Goal: Task Accomplishment & Management: Complete application form

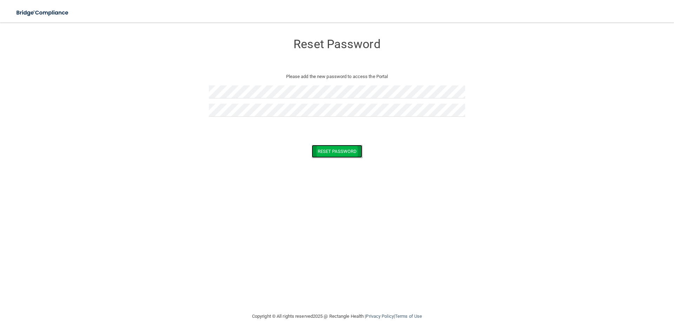
click at [332, 152] on button "Reset Password" at bounding box center [337, 151] width 51 height 13
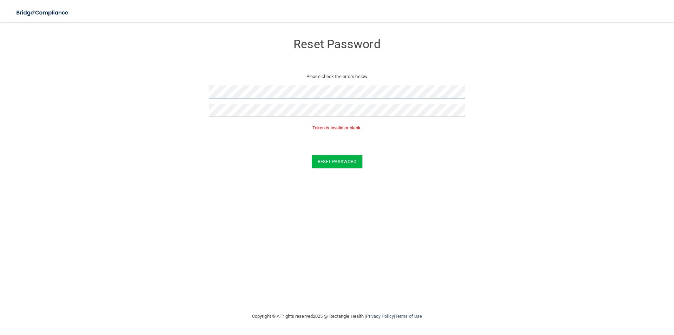
click at [161, 100] on form "Reset Password Please check the errors below Token is invalid or blank. Reset P…" at bounding box center [337, 102] width 646 height 147
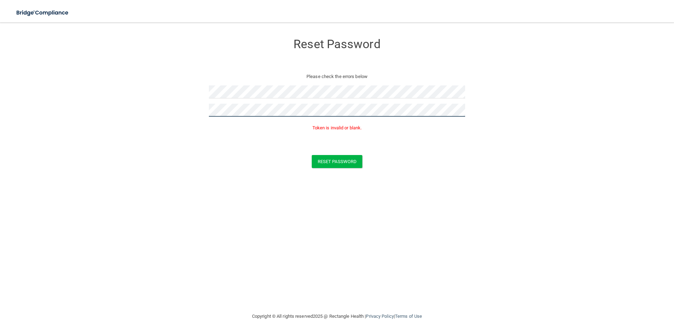
click at [155, 112] on form "Reset Password Please check the errors below Token is invalid or blank. Reset P…" at bounding box center [337, 102] width 646 height 147
click at [312, 155] on button "Reset Password" at bounding box center [337, 161] width 51 height 13
click at [339, 160] on button "Reset Password" at bounding box center [337, 161] width 51 height 13
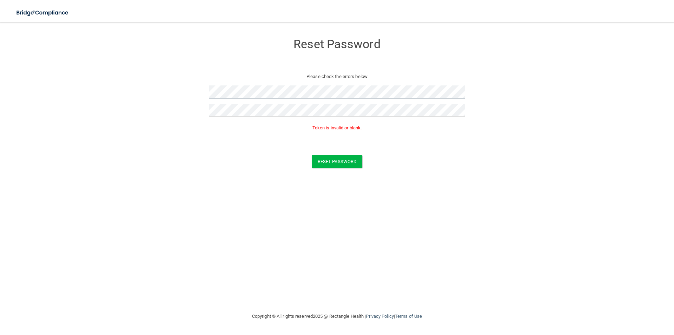
click at [153, 93] on form "Reset Password Please check the errors below Token is invalid or blank. Reset P…" at bounding box center [337, 102] width 646 height 147
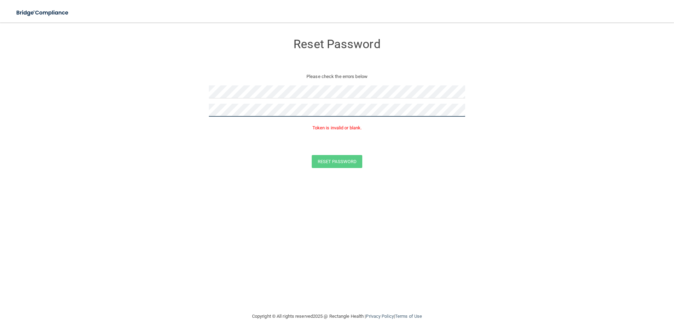
click at [120, 116] on form "Reset Password Please check the errors below Token is invalid or blank. Reset P…" at bounding box center [337, 102] width 646 height 147
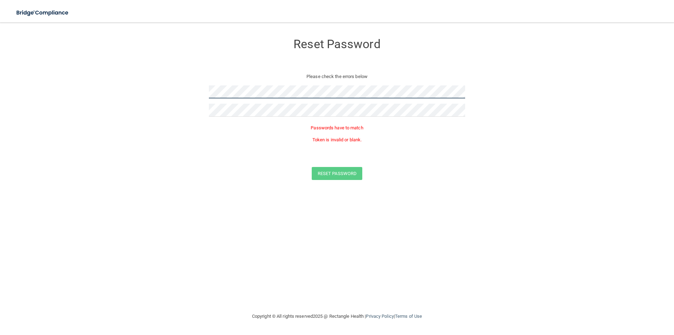
click at [157, 100] on form "Reset Password Please check the errors below Passwords have to match Token is i…" at bounding box center [337, 108] width 646 height 159
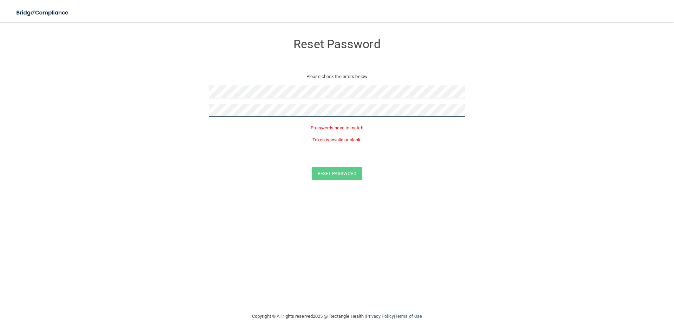
click at [139, 117] on form "Reset Password Please check the errors below Passwords have to match Token is i…" at bounding box center [337, 108] width 646 height 159
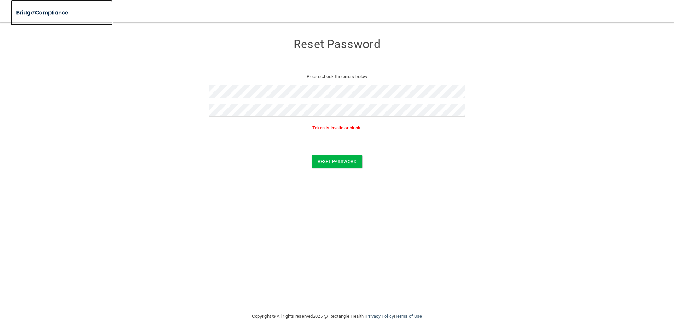
click at [38, 9] on img at bounding box center [43, 13] width 65 height 14
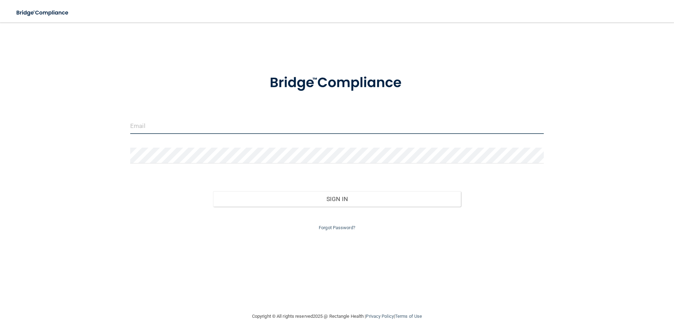
click at [173, 125] on input "email" at bounding box center [337, 126] width 414 height 16
type input "[EMAIL_ADDRESS][DOMAIN_NAME]"
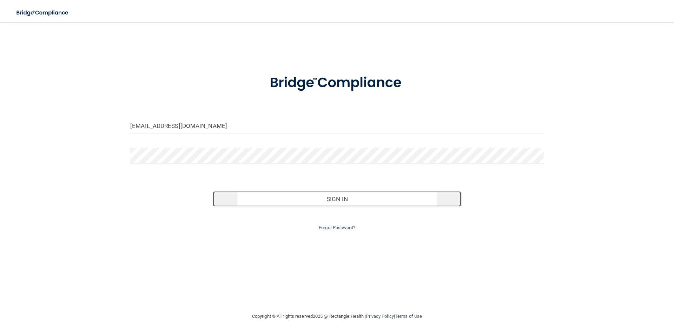
click at [362, 197] on button "Sign In" at bounding box center [337, 198] width 248 height 15
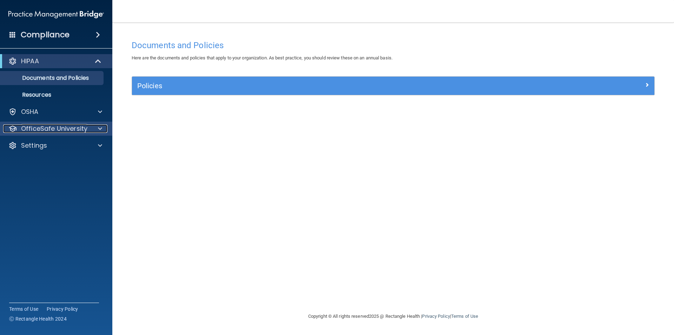
click at [72, 130] on p "OfficeSafe University" at bounding box center [54, 128] width 66 height 8
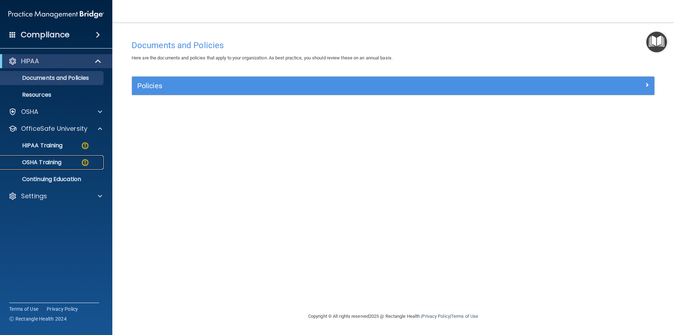
click at [73, 159] on div "OSHA Training" at bounding box center [53, 162] width 96 height 7
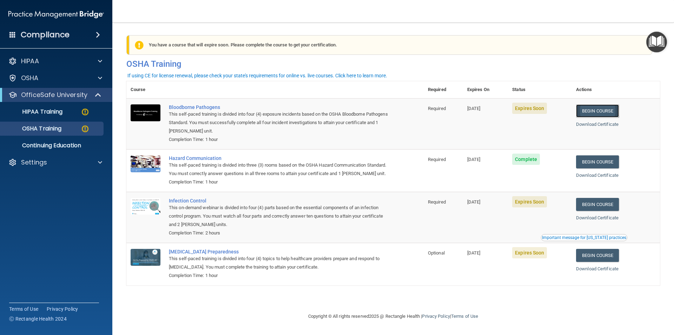
click at [608, 108] on link "Begin Course" at bounding box center [597, 110] width 43 height 13
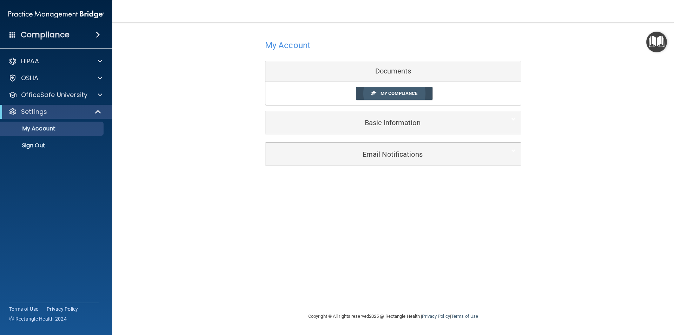
click at [398, 94] on span "My Compliance" at bounding box center [399, 93] width 37 height 5
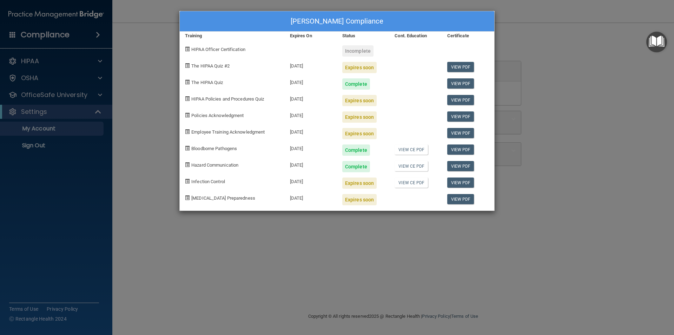
click at [183, 163] on div "Hazard Communication" at bounding box center [232, 164] width 105 height 17
click at [563, 52] on div "[PERSON_NAME] Compliance Training Expires On Status Cont. Education Certificate…" at bounding box center [337, 167] width 674 height 335
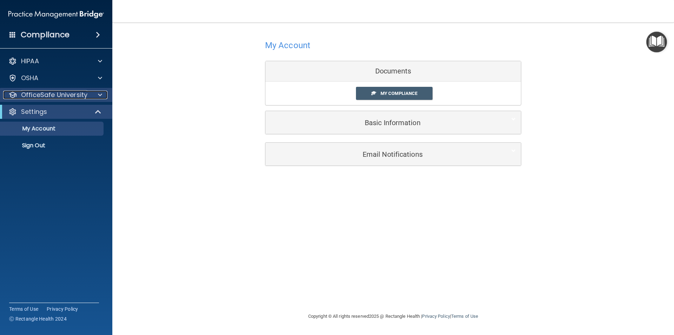
click at [81, 95] on p "OfficeSafe University" at bounding box center [54, 95] width 66 height 8
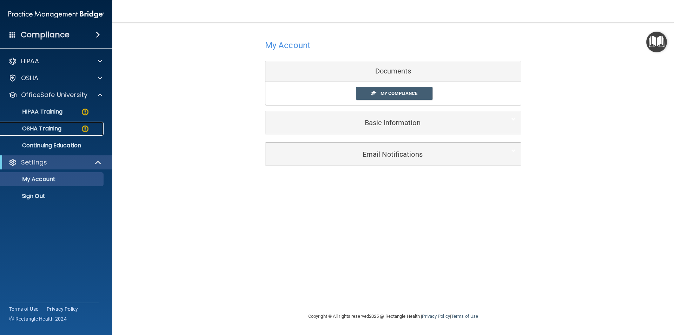
click at [45, 130] on p "OSHA Training" at bounding box center [33, 128] width 57 height 7
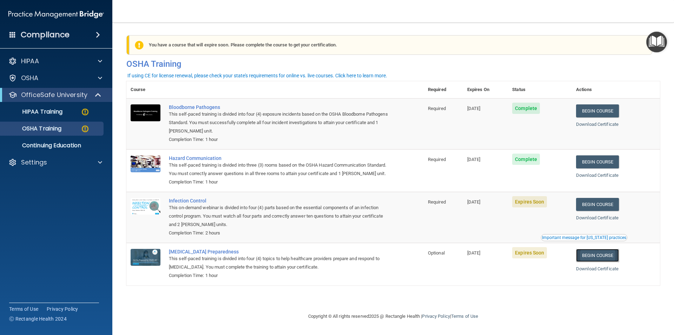
click at [603, 262] on link "Begin Course" at bounding box center [597, 255] width 43 height 13
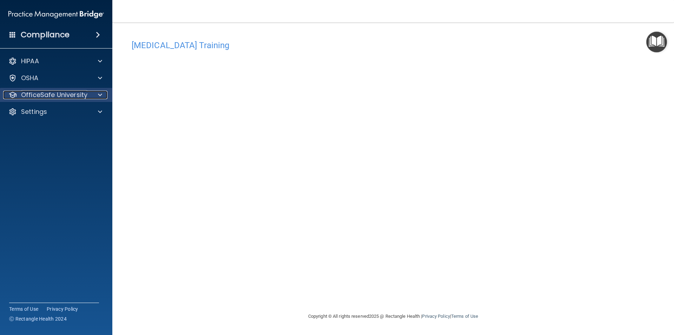
click at [68, 94] on p "OfficeSafe University" at bounding box center [54, 95] width 66 height 8
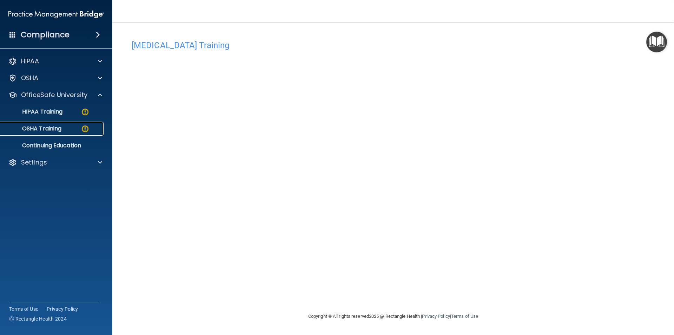
click at [64, 127] on div "OSHA Training" at bounding box center [53, 128] width 96 height 7
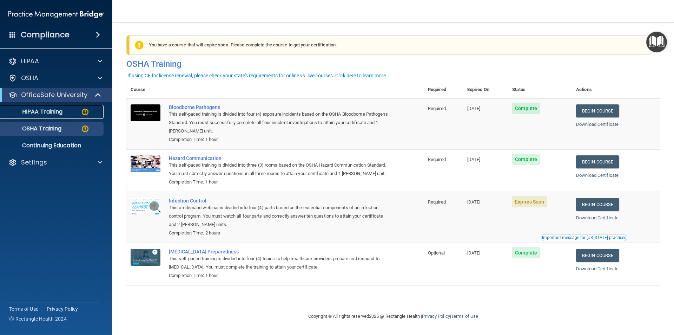
click at [34, 113] on p "HIPAA Training" at bounding box center [34, 111] width 58 height 7
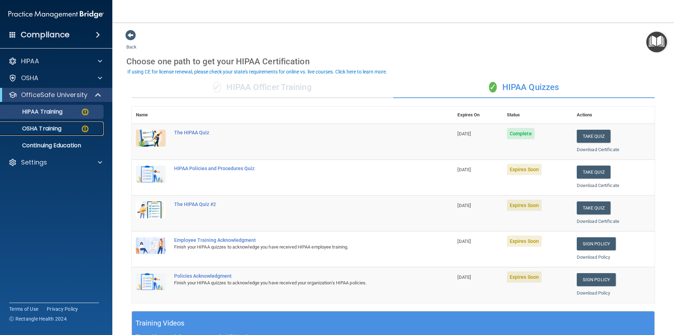
click at [79, 129] on div "OSHA Training" at bounding box center [53, 128] width 96 height 7
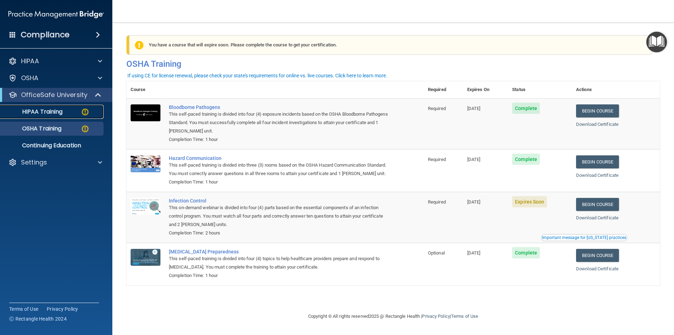
click at [48, 113] on p "HIPAA Training" at bounding box center [34, 111] width 58 height 7
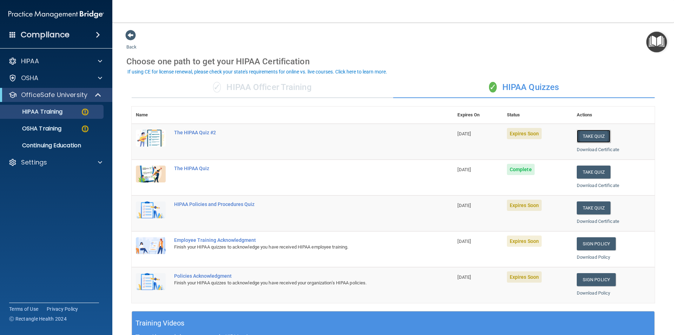
click at [589, 133] on button "Take Quiz" at bounding box center [594, 136] width 34 height 13
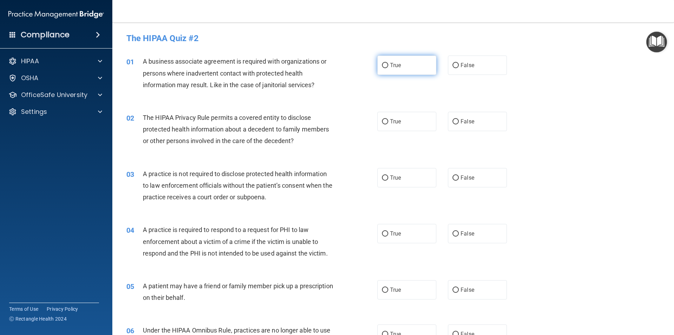
click at [382, 65] on input "True" at bounding box center [385, 65] width 6 height 5
radio input "true"
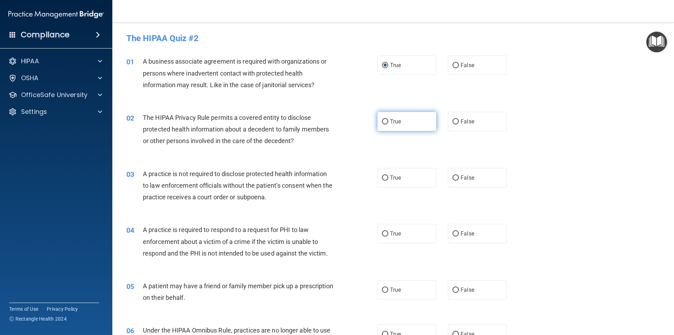
click at [382, 125] on label "True" at bounding box center [407, 121] width 59 height 19
click at [382, 124] on input "True" at bounding box center [385, 121] width 6 height 5
radio input "true"
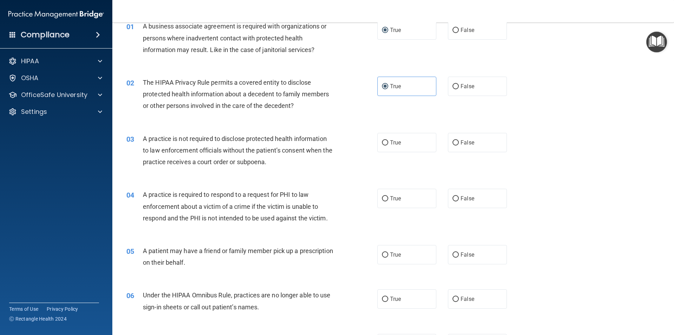
scroll to position [70, 0]
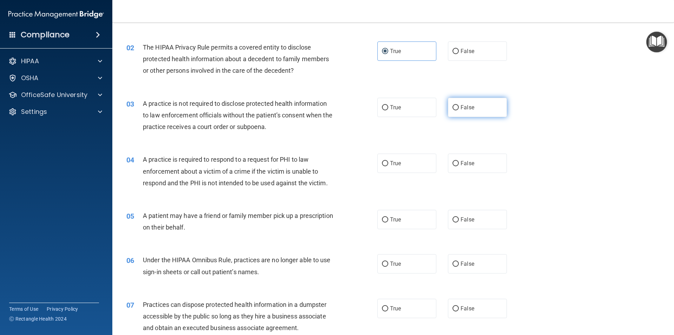
click at [454, 105] on input "False" at bounding box center [456, 107] width 6 height 5
radio input "true"
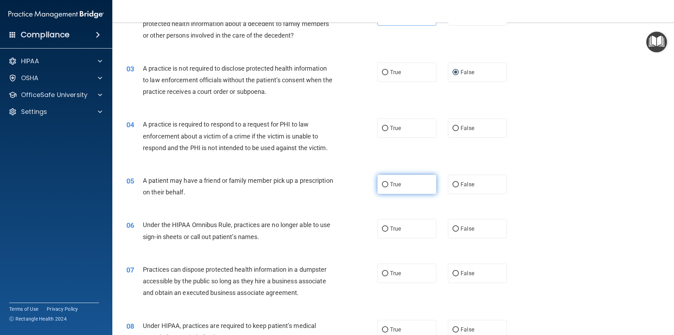
click at [387, 183] on label "True" at bounding box center [407, 184] width 59 height 19
click at [387, 183] on input "True" at bounding box center [385, 184] width 6 height 5
radio input "true"
click at [390, 129] on span "True" at bounding box center [395, 128] width 11 height 7
click at [388, 129] on input "True" at bounding box center [385, 128] width 6 height 5
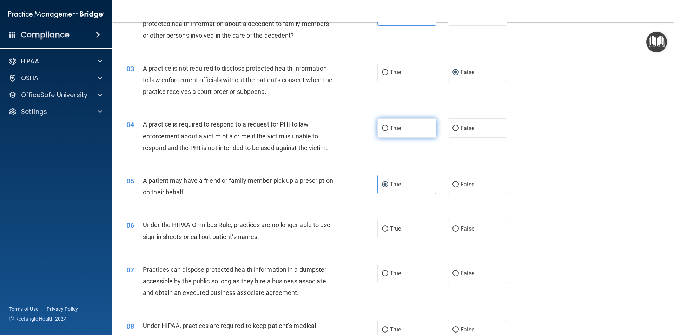
radio input "true"
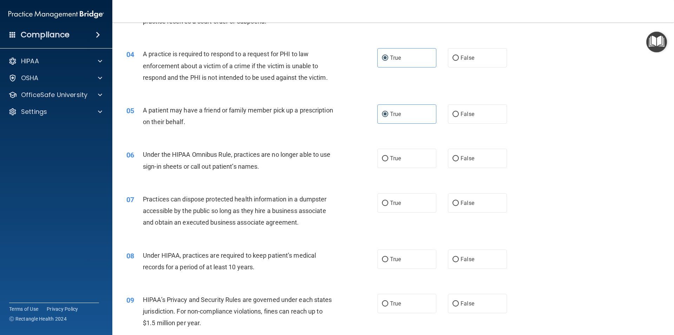
scroll to position [211, 0]
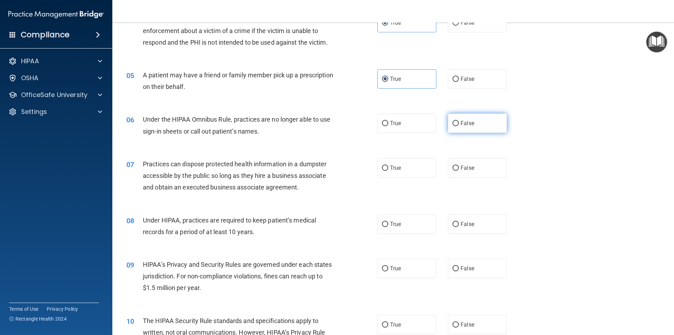
click at [453, 122] on input "False" at bounding box center [456, 123] width 6 height 5
radio input "true"
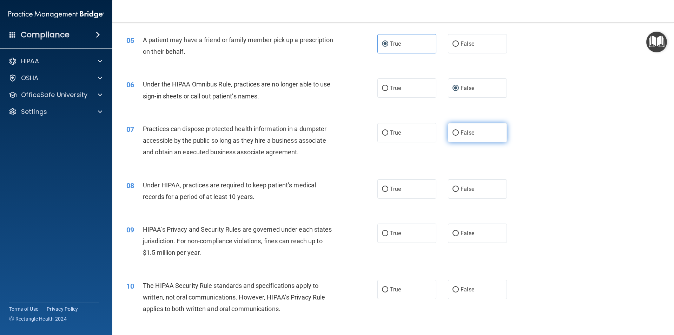
click at [459, 128] on label "False" at bounding box center [477, 132] width 59 height 19
click at [459, 130] on input "False" at bounding box center [456, 132] width 6 height 5
radio input "true"
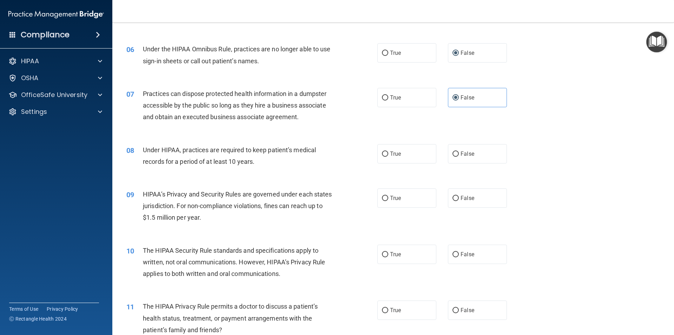
scroll to position [316, 0]
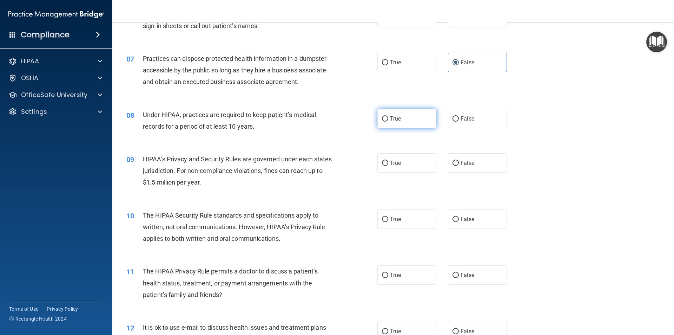
click at [386, 118] on input "True" at bounding box center [385, 118] width 6 height 5
radio input "true"
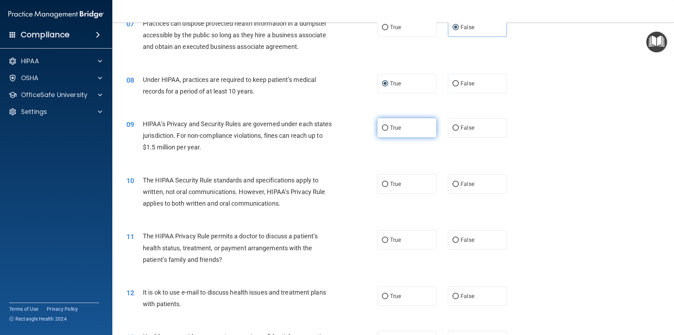
click at [386, 127] on input "True" at bounding box center [385, 127] width 6 height 5
radio input "true"
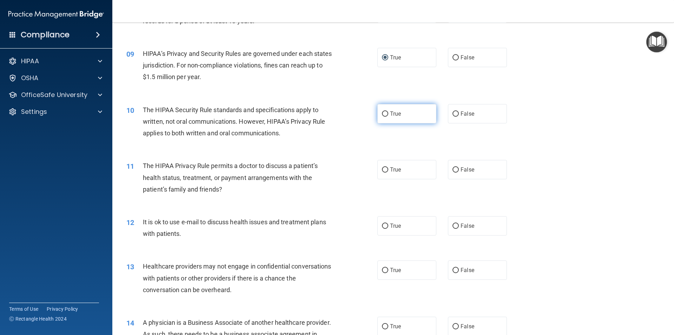
click at [383, 114] on input "True" at bounding box center [385, 113] width 6 height 5
radio input "true"
click at [453, 167] on input "False" at bounding box center [456, 169] width 6 height 5
radio input "true"
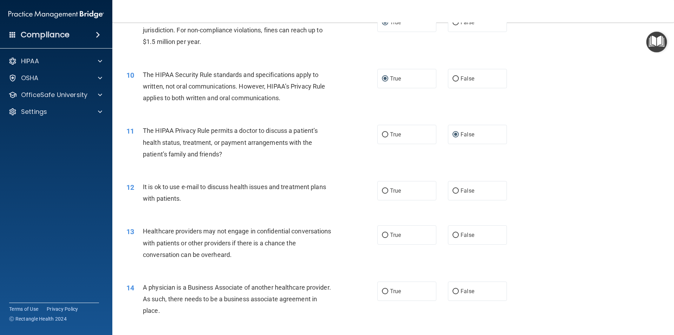
scroll to position [492, 0]
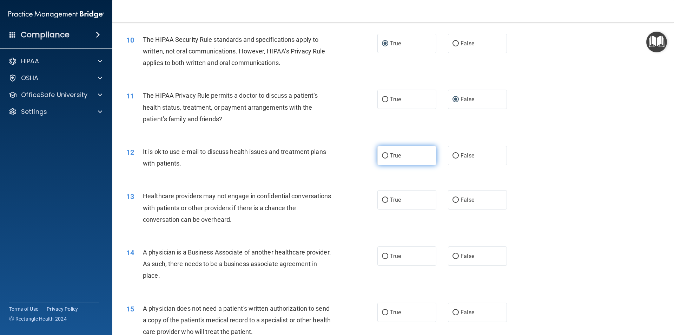
click at [392, 154] on span "True" at bounding box center [395, 155] width 11 height 7
click at [388, 154] on input "True" at bounding box center [385, 155] width 6 height 5
radio input "true"
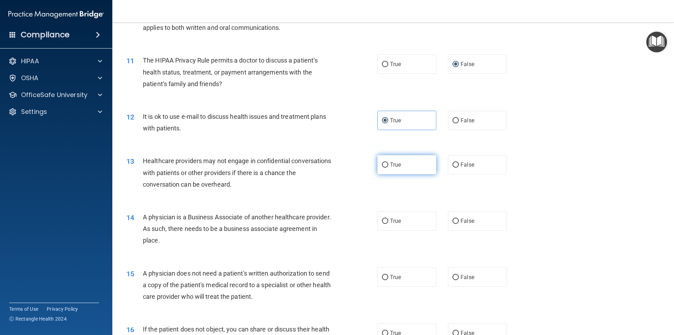
click at [385, 165] on input "True" at bounding box center [385, 164] width 6 height 5
radio input "true"
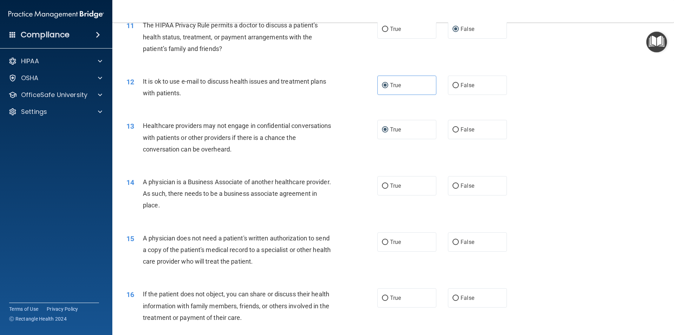
scroll to position [597, 0]
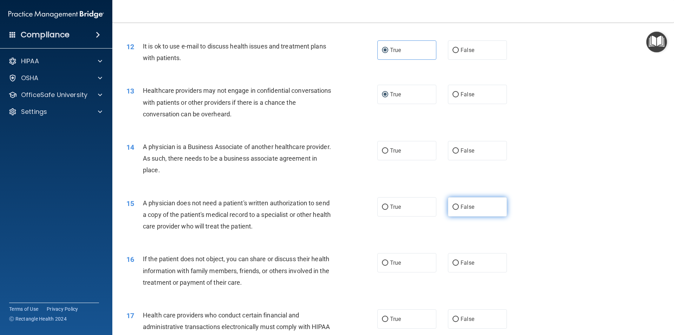
click at [457, 208] on label "False" at bounding box center [477, 206] width 59 height 19
click at [457, 208] on input "False" at bounding box center [456, 206] width 6 height 5
radio input "true"
click at [468, 146] on label "False" at bounding box center [477, 150] width 59 height 19
click at [459, 148] on input "False" at bounding box center [456, 150] width 6 height 5
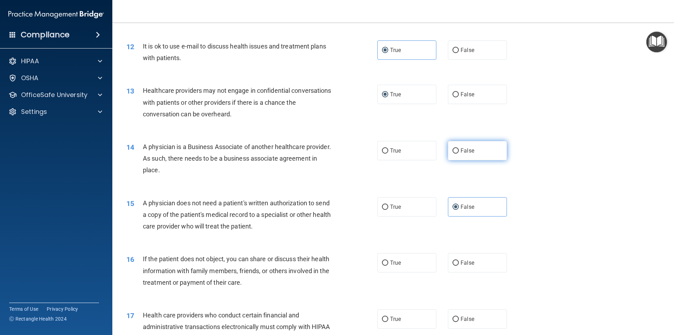
radio input "true"
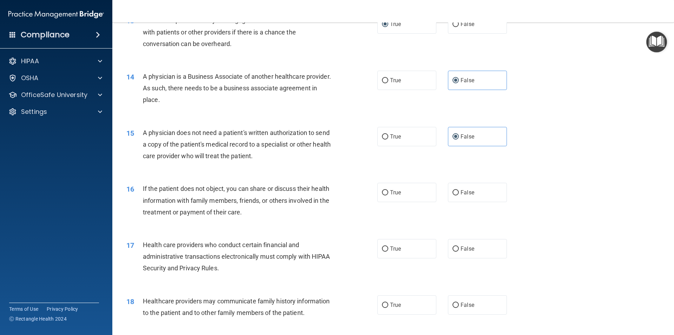
scroll to position [702, 0]
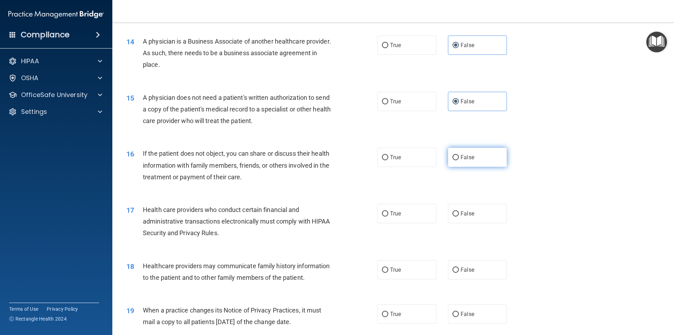
click at [450, 160] on label "False" at bounding box center [477, 156] width 59 height 19
click at [453, 160] on input "False" at bounding box center [456, 157] width 6 height 5
radio input "true"
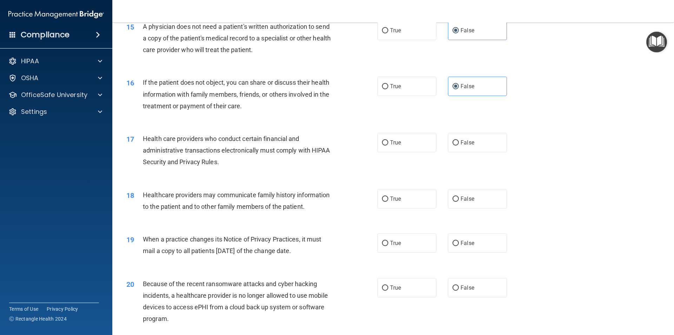
scroll to position [808, 0]
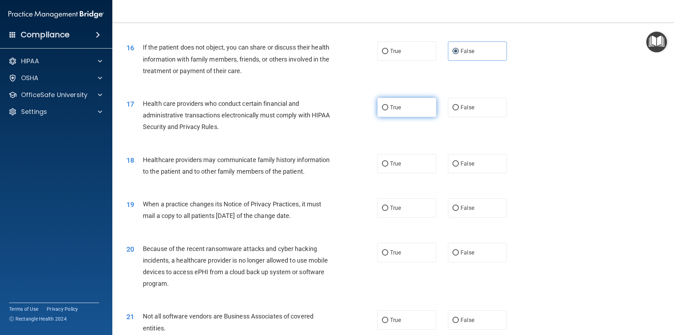
click at [390, 110] on span "True" at bounding box center [395, 107] width 11 height 7
click at [388, 110] on input "True" at bounding box center [385, 107] width 6 height 5
radio input "true"
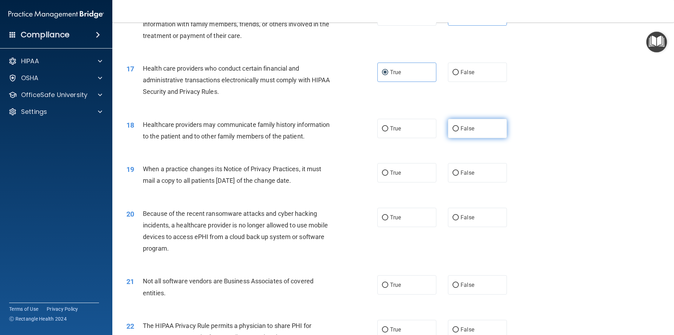
click at [470, 136] on label "False" at bounding box center [477, 128] width 59 height 19
click at [459, 131] on input "False" at bounding box center [456, 128] width 6 height 5
radio input "true"
click at [453, 172] on input "False" at bounding box center [456, 172] width 6 height 5
radio input "true"
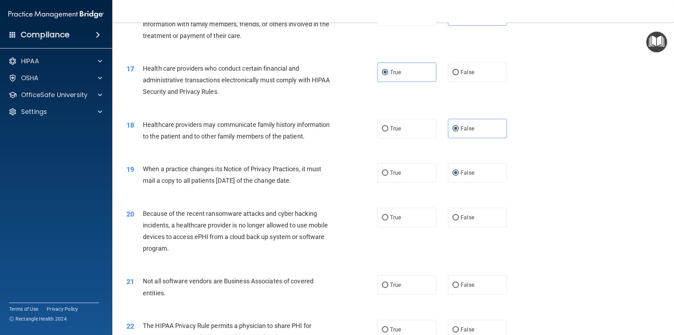
scroll to position [879, 0]
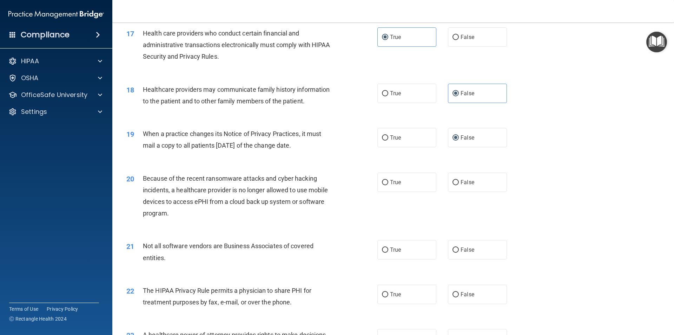
click at [453, 171] on div "20 Because of the recent ransomware attacks and cyber hacking incidents, a heal…" at bounding box center [393, 198] width 544 height 68
click at [454, 181] on input "False" at bounding box center [456, 182] width 6 height 5
radio input "true"
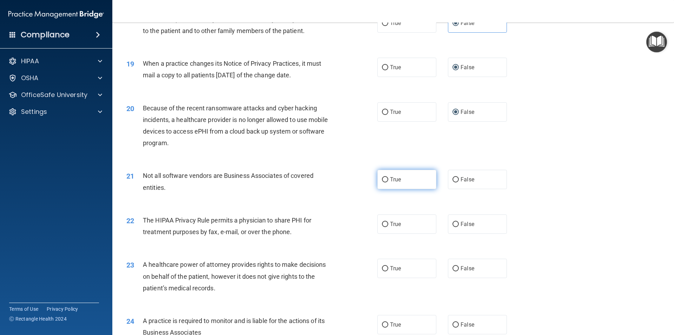
click at [392, 184] on label "True" at bounding box center [407, 179] width 59 height 19
click at [388, 182] on input "True" at bounding box center [385, 179] width 6 height 5
radio input "true"
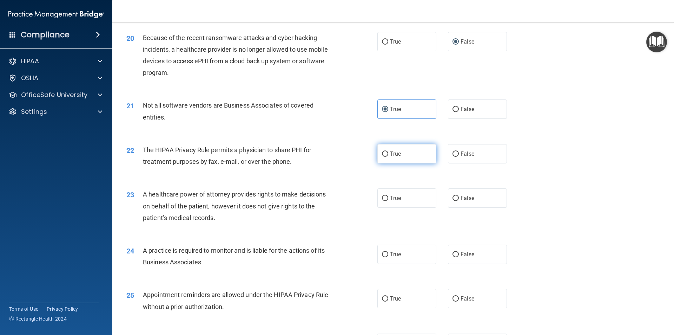
click at [382, 153] on input "True" at bounding box center [385, 153] width 6 height 5
radio input "true"
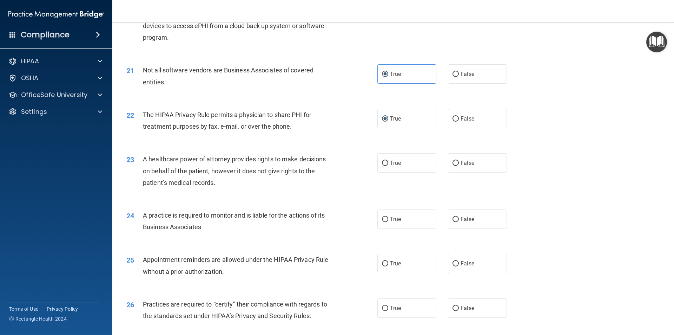
scroll to position [1089, 0]
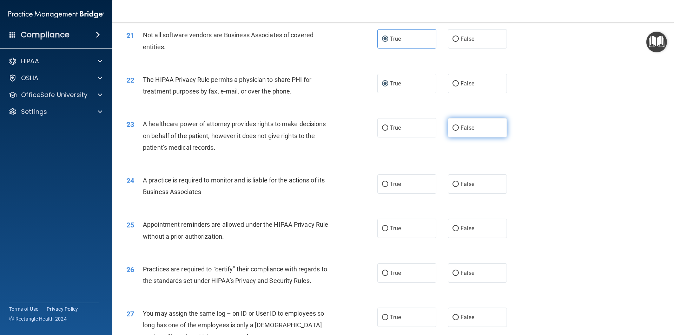
click at [461, 132] on label "False" at bounding box center [477, 127] width 59 height 19
click at [459, 131] on input "False" at bounding box center [456, 127] width 6 height 5
radio input "true"
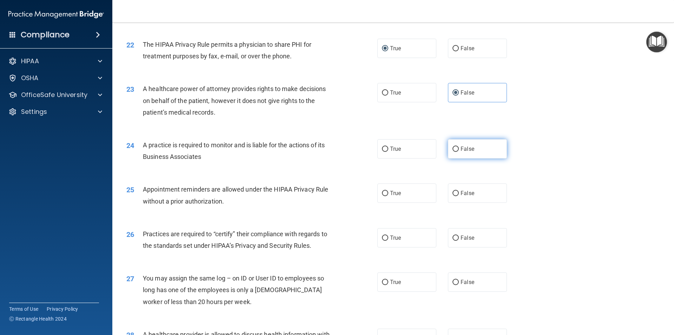
click at [461, 148] on span "False" at bounding box center [468, 148] width 14 height 7
click at [459, 148] on input "False" at bounding box center [456, 148] width 6 height 5
radio input "true"
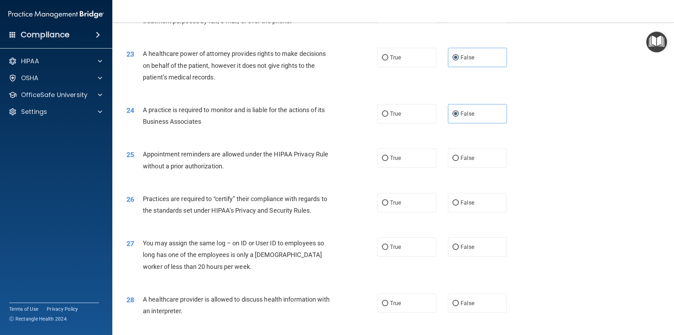
scroll to position [1195, 0]
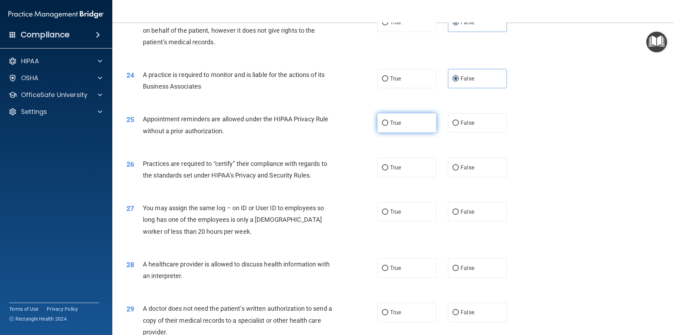
click at [382, 120] on input "True" at bounding box center [385, 122] width 6 height 5
radio input "true"
click at [390, 170] on span "True" at bounding box center [395, 167] width 11 height 7
click at [388, 170] on input "True" at bounding box center [385, 167] width 6 height 5
radio input "true"
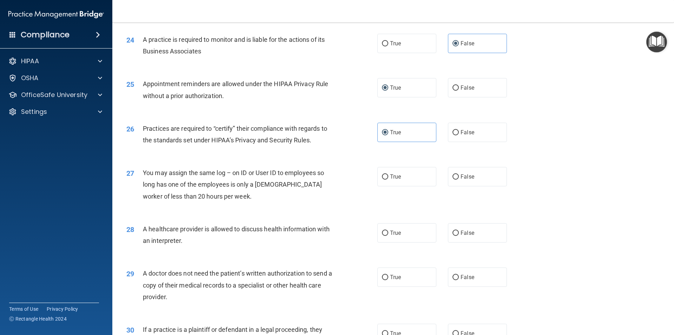
scroll to position [1265, 0]
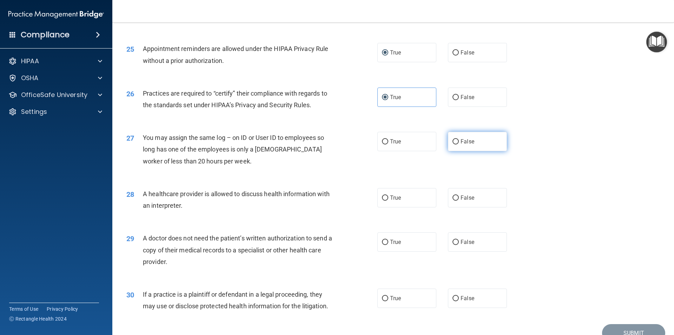
click at [453, 139] on input "False" at bounding box center [456, 141] width 6 height 5
radio input "true"
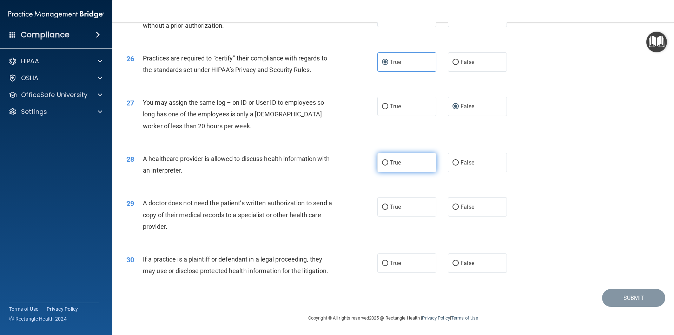
click at [383, 166] on label "True" at bounding box center [407, 162] width 59 height 19
click at [383, 165] on input "True" at bounding box center [385, 162] width 6 height 5
radio input "true"
click at [453, 208] on input "False" at bounding box center [456, 206] width 6 height 5
radio input "true"
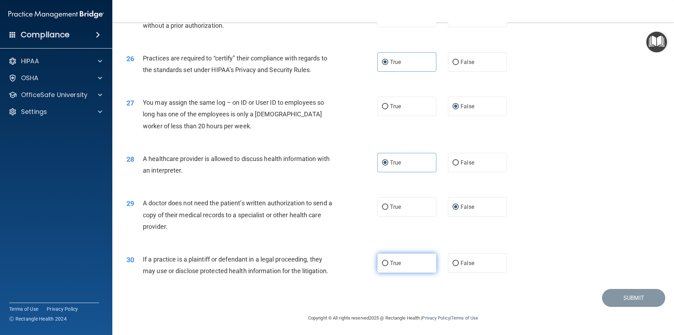
click at [382, 263] on input "True" at bounding box center [385, 263] width 6 height 5
radio input "true"
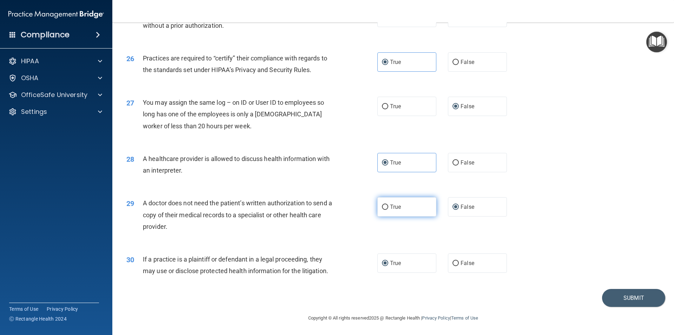
click at [390, 205] on span "True" at bounding box center [395, 206] width 11 height 7
click at [388, 205] on input "True" at bounding box center [385, 206] width 6 height 5
radio input "true"
click at [471, 209] on label "False" at bounding box center [477, 206] width 59 height 19
click at [459, 209] on input "False" at bounding box center [456, 206] width 6 height 5
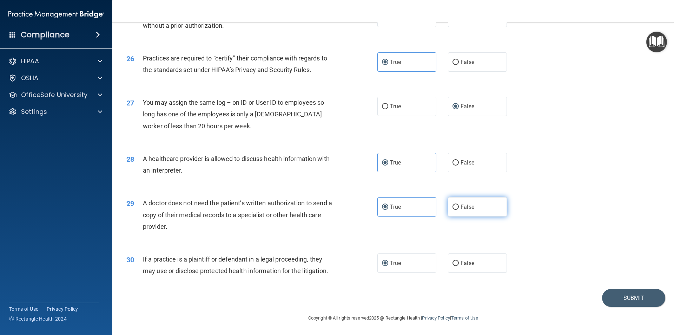
radio input "true"
radio input "false"
click at [567, 229] on div "29 A doctor does not need the patient’s written authorization to send a copy of…" at bounding box center [393, 216] width 544 height 56
click at [611, 296] on button "Submit" at bounding box center [633, 298] width 63 height 18
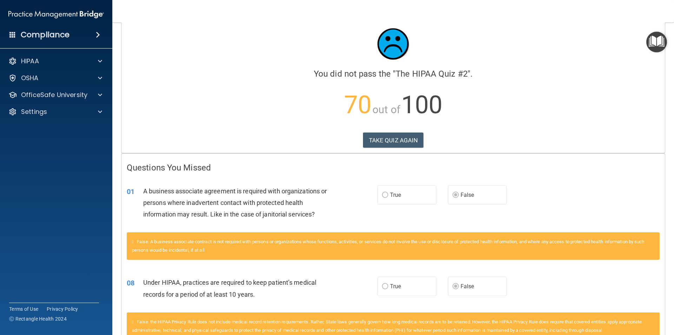
scroll to position [47, 0]
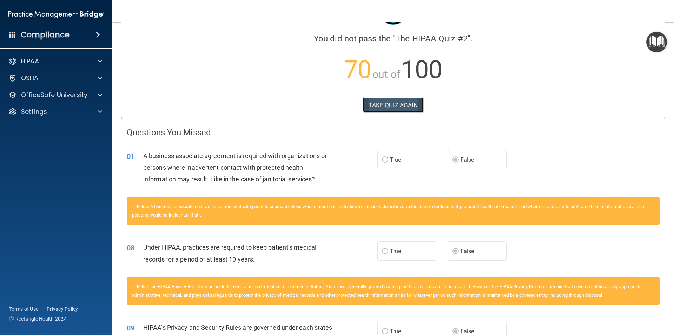
click at [397, 100] on button "TAKE QUIZ AGAIN" at bounding box center [393, 104] width 61 height 15
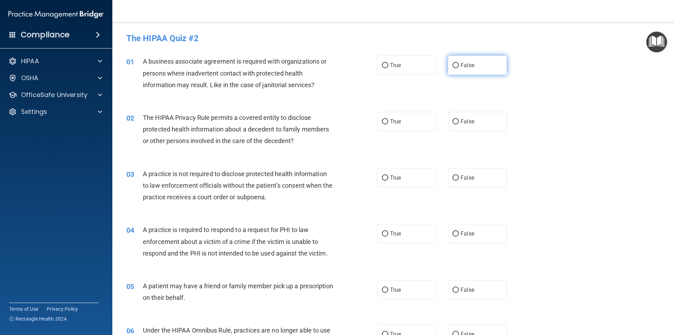
click at [455, 67] on input "False" at bounding box center [456, 65] width 6 height 5
radio input "true"
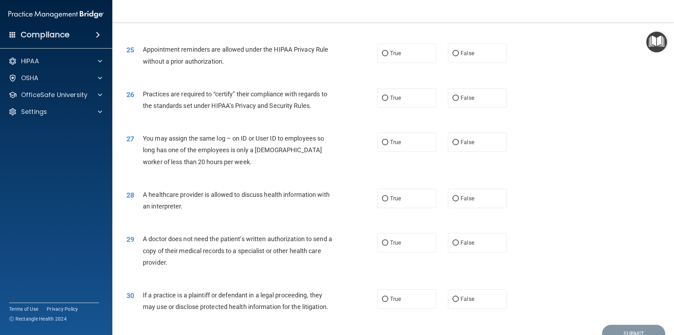
scroll to position [1300, 0]
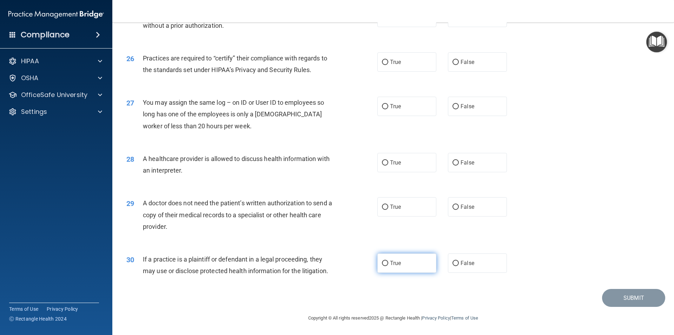
click at [386, 260] on label "True" at bounding box center [407, 262] width 59 height 19
click at [386, 261] on input "True" at bounding box center [385, 263] width 6 height 5
radio input "true"
click at [453, 206] on input "False" at bounding box center [456, 206] width 6 height 5
radio input "true"
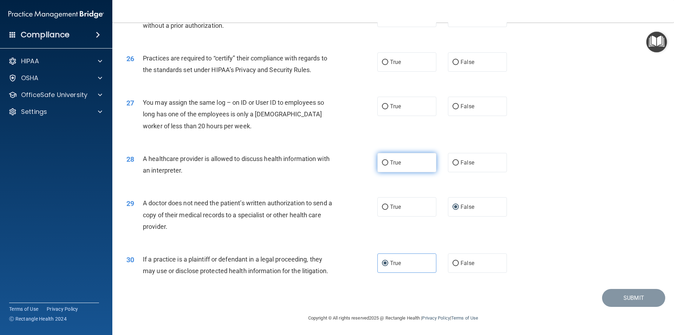
click at [390, 164] on span "True" at bounding box center [395, 162] width 11 height 7
click at [388, 164] on input "True" at bounding box center [385, 162] width 6 height 5
radio input "true"
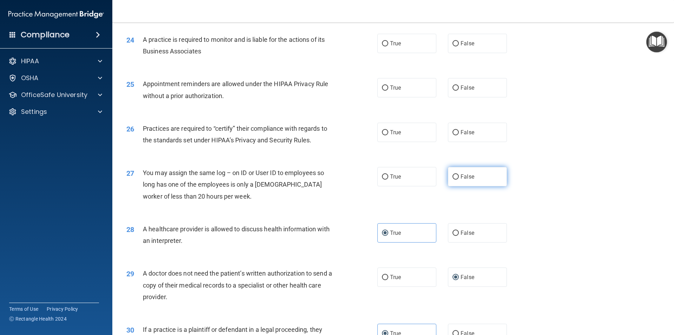
click at [461, 175] on span "False" at bounding box center [468, 176] width 14 height 7
click at [459, 175] on input "False" at bounding box center [456, 176] width 6 height 5
radio input "true"
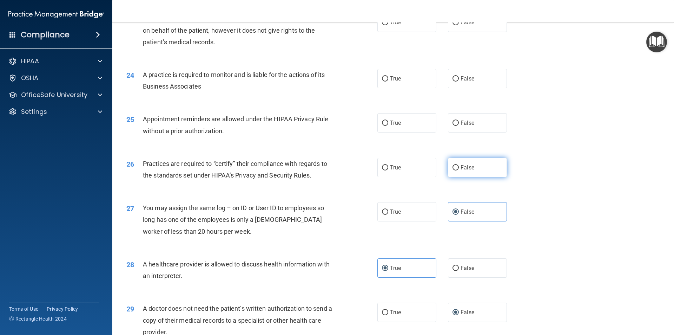
click at [468, 167] on span "False" at bounding box center [468, 167] width 14 height 7
click at [459, 167] on input "False" at bounding box center [456, 167] width 6 height 5
radio input "true"
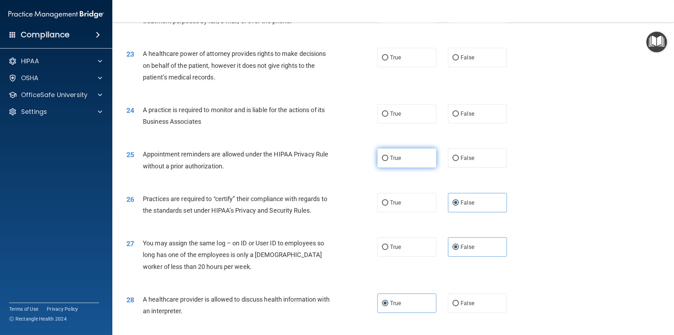
click at [392, 156] on span "True" at bounding box center [395, 158] width 11 height 7
click at [388, 156] on input "True" at bounding box center [385, 158] width 6 height 5
radio input "true"
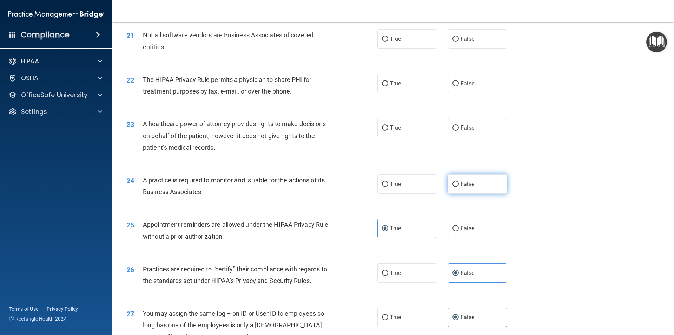
click at [465, 184] on span "False" at bounding box center [468, 184] width 14 height 7
click at [459, 184] on input "False" at bounding box center [456, 184] width 6 height 5
radio input "true"
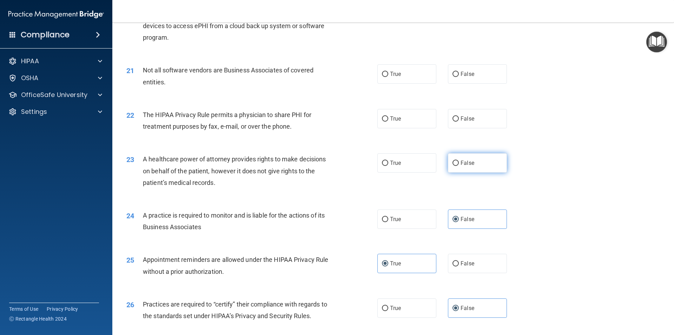
click at [462, 165] on span "False" at bounding box center [468, 162] width 14 height 7
click at [459, 165] on input "False" at bounding box center [456, 162] width 6 height 5
radio input "true"
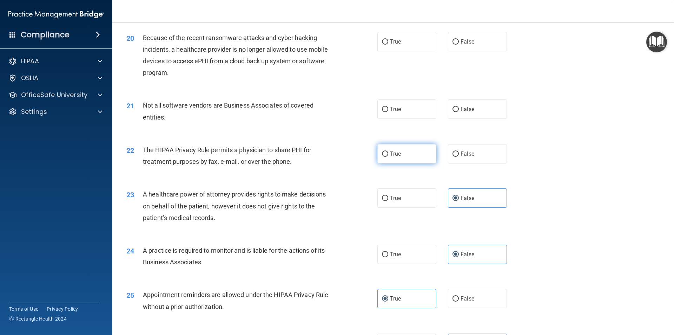
click at [390, 152] on span "True" at bounding box center [395, 153] width 11 height 7
click at [388, 152] on input "True" at bounding box center [385, 153] width 6 height 5
radio input "true"
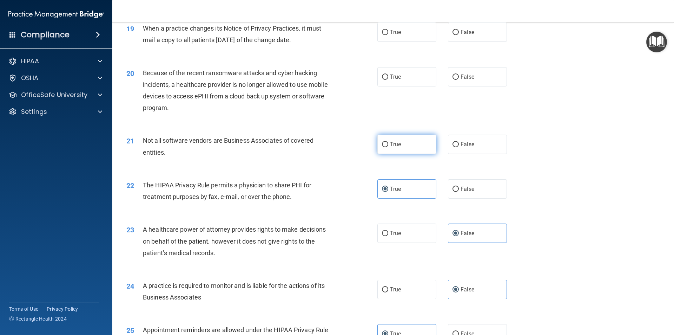
click at [392, 141] on span "True" at bounding box center [395, 144] width 11 height 7
click at [388, 142] on input "True" at bounding box center [385, 144] width 6 height 5
radio input "true"
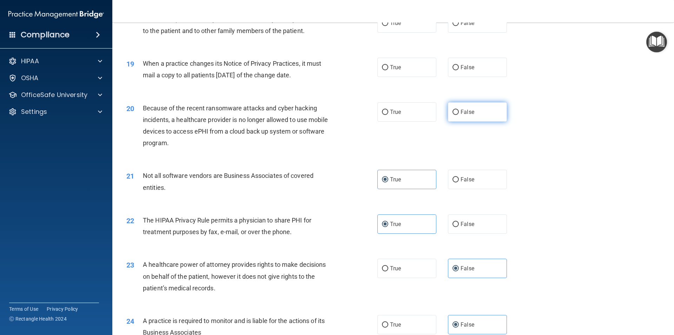
click at [458, 116] on label "False" at bounding box center [477, 111] width 59 height 19
click at [458, 115] on input "False" at bounding box center [456, 112] width 6 height 5
radio input "true"
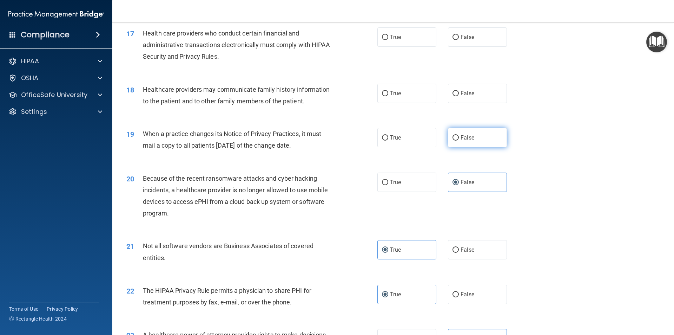
click at [455, 138] on input "False" at bounding box center [456, 137] width 6 height 5
radio input "true"
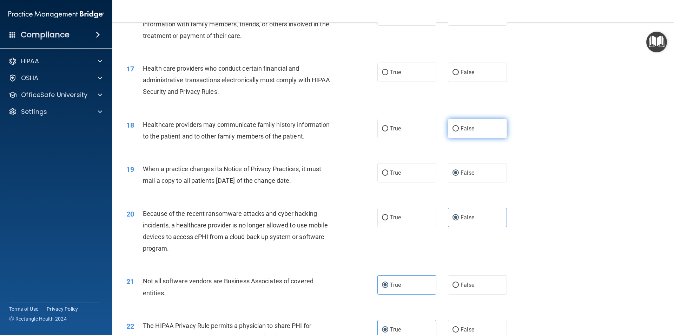
click at [454, 126] on input "False" at bounding box center [456, 128] width 6 height 5
radio input "true"
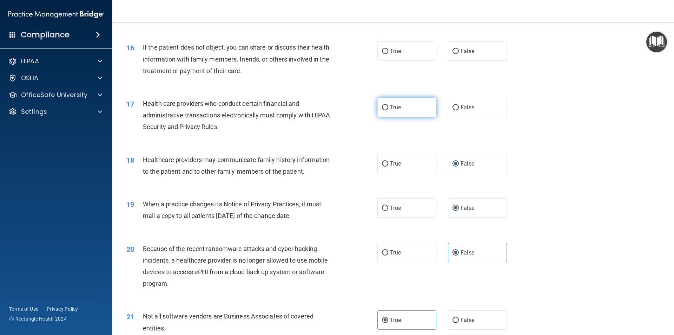
click at [403, 107] on label "True" at bounding box center [407, 107] width 59 height 19
click at [388, 107] on input "True" at bounding box center [385, 107] width 6 height 5
radio input "true"
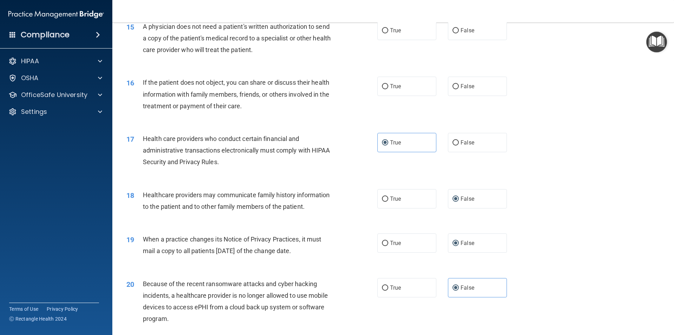
scroll to position [738, 0]
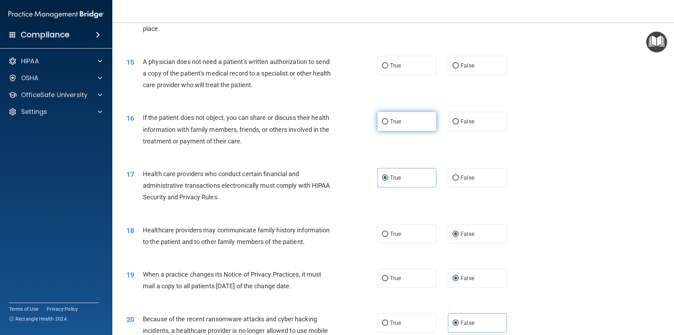
click at [402, 125] on label "True" at bounding box center [407, 121] width 59 height 19
click at [388, 124] on input "True" at bounding box center [385, 121] width 6 height 5
radio input "true"
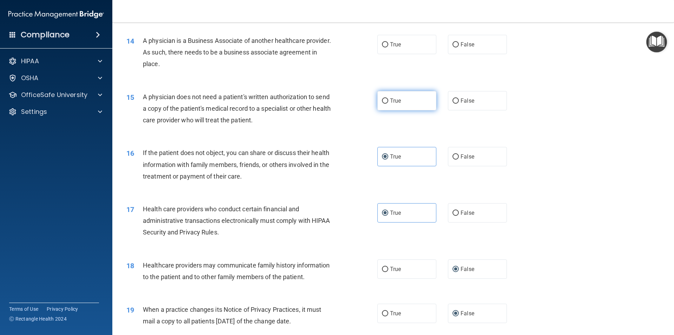
click at [387, 100] on label "True" at bounding box center [407, 100] width 59 height 19
click at [387, 100] on input "True" at bounding box center [385, 100] width 6 height 5
radio input "true"
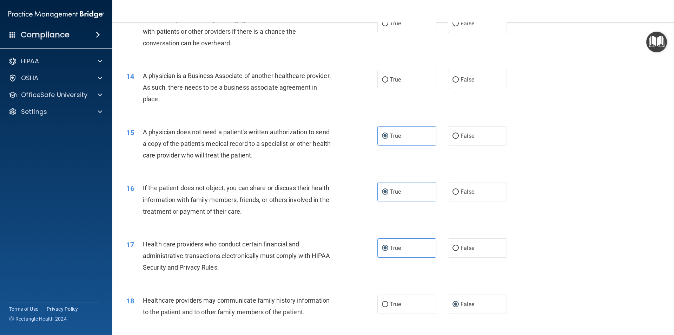
scroll to position [633, 0]
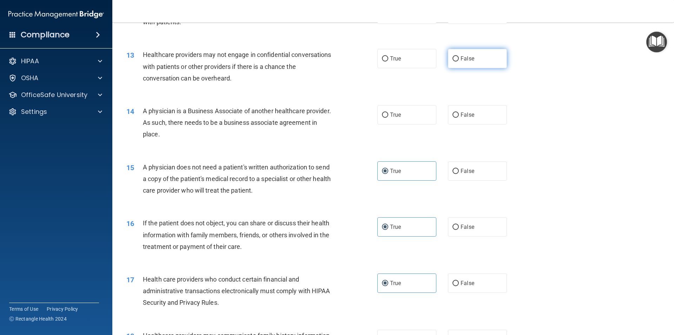
click at [463, 60] on span "False" at bounding box center [468, 58] width 14 height 7
click at [459, 60] on input "False" at bounding box center [456, 58] width 6 height 5
radio input "true"
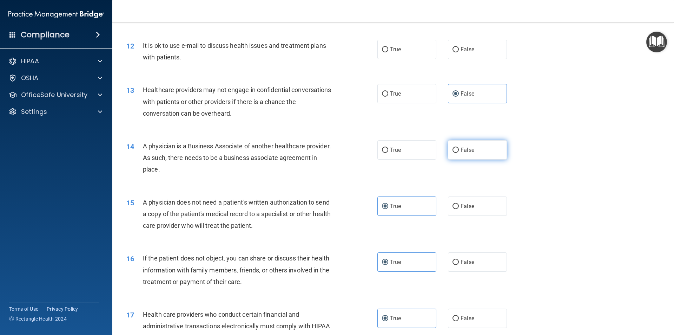
click at [462, 148] on span "False" at bounding box center [468, 149] width 14 height 7
click at [459, 148] on input "False" at bounding box center [456, 149] width 6 height 5
radio input "true"
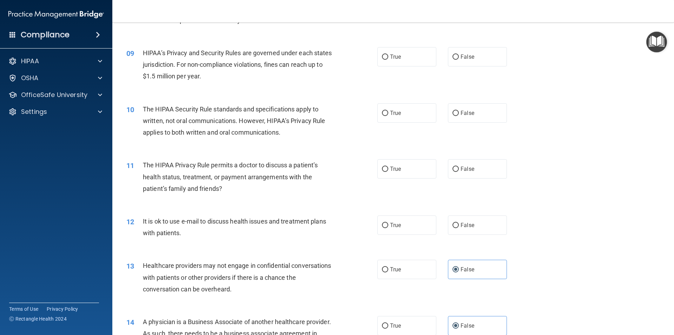
scroll to position [387, 0]
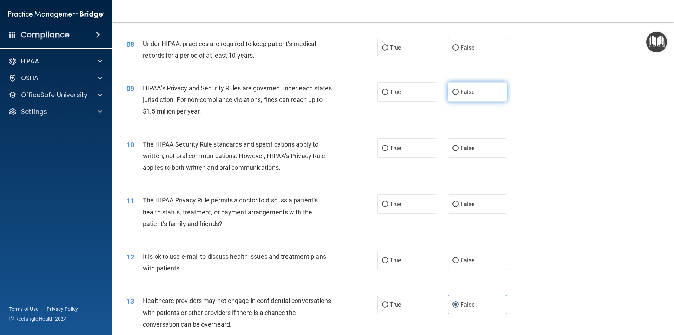
click at [468, 94] on span "False" at bounding box center [468, 91] width 14 height 7
click at [459, 94] on input "False" at bounding box center [456, 92] width 6 height 5
radio input "true"
click at [457, 46] on label "False" at bounding box center [477, 47] width 59 height 19
click at [457, 46] on input "False" at bounding box center [456, 47] width 6 height 5
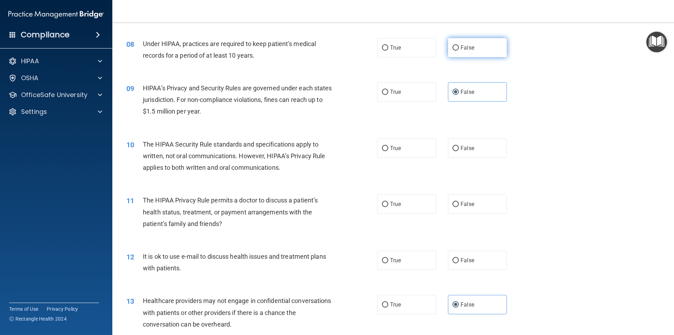
radio input "true"
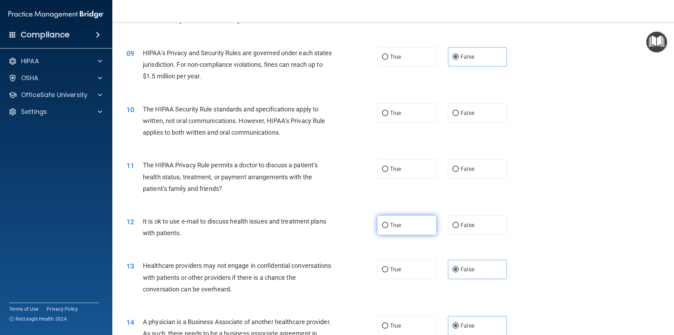
click at [392, 224] on span "True" at bounding box center [395, 225] width 11 height 7
click at [388, 224] on input "True" at bounding box center [385, 225] width 6 height 5
radio input "true"
click at [471, 163] on label "False" at bounding box center [477, 168] width 59 height 19
click at [459, 166] on input "False" at bounding box center [456, 168] width 6 height 5
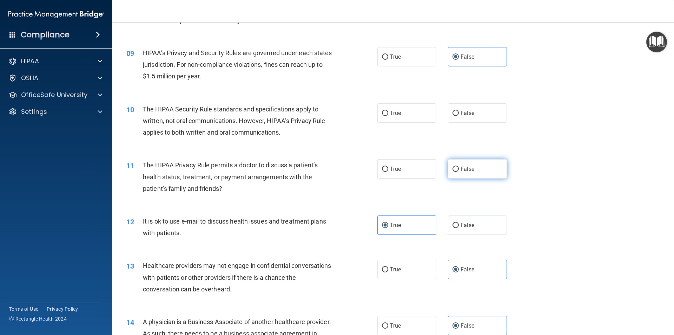
radio input "true"
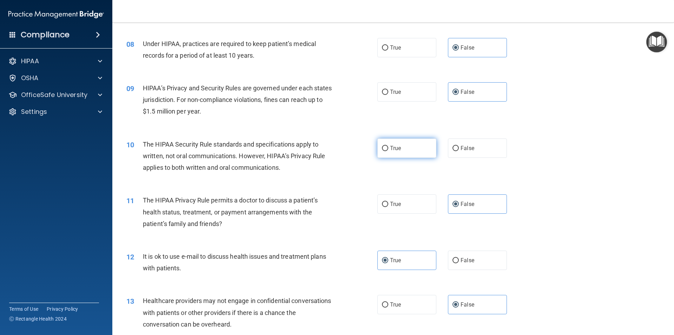
click at [387, 147] on label "True" at bounding box center [407, 147] width 59 height 19
click at [387, 147] on input "True" at bounding box center [385, 148] width 6 height 5
radio input "true"
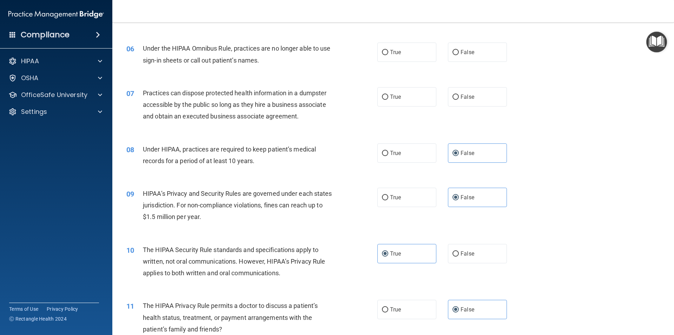
scroll to position [247, 0]
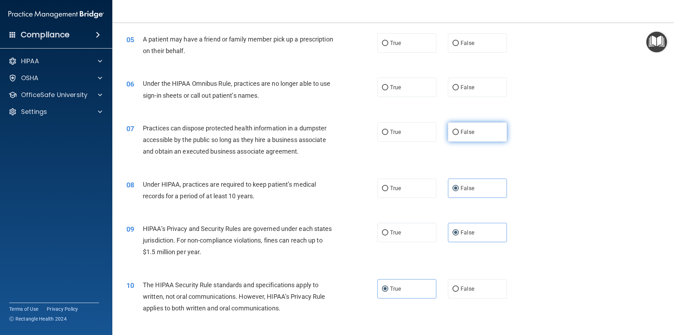
click at [475, 134] on label "False" at bounding box center [477, 131] width 59 height 19
click at [459, 134] on input "False" at bounding box center [456, 132] width 6 height 5
radio input "true"
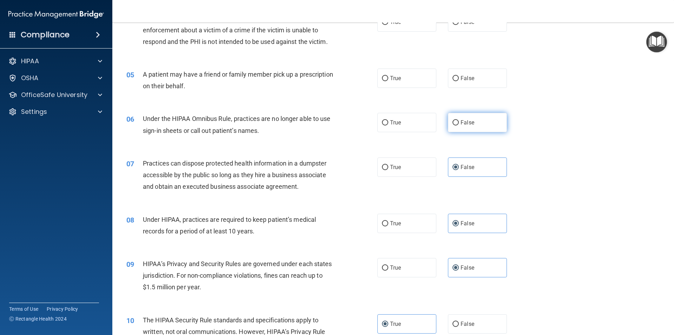
click at [480, 123] on label "False" at bounding box center [477, 122] width 59 height 19
click at [459, 123] on input "False" at bounding box center [456, 122] width 6 height 5
radio input "true"
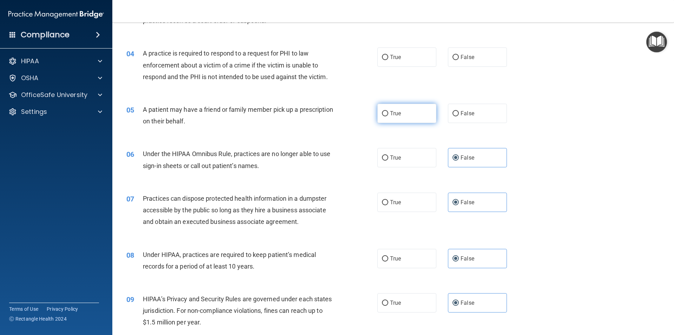
click at [413, 117] on label "True" at bounding box center [407, 113] width 59 height 19
click at [388, 116] on input "True" at bounding box center [385, 113] width 6 height 5
radio input "true"
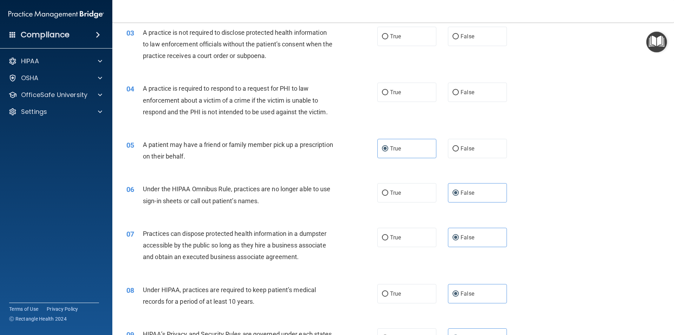
scroll to position [106, 0]
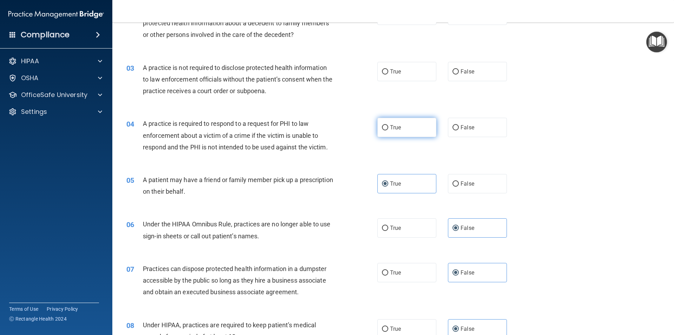
drag, startPoint x: 388, startPoint y: 125, endPoint x: 386, endPoint y: 132, distance: 6.8
click at [390, 125] on span "True" at bounding box center [395, 127] width 11 height 7
click at [388, 125] on input "True" at bounding box center [385, 127] width 6 height 5
radio input "true"
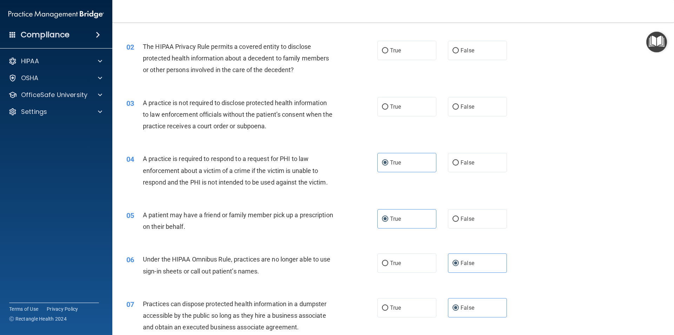
scroll to position [36, 0]
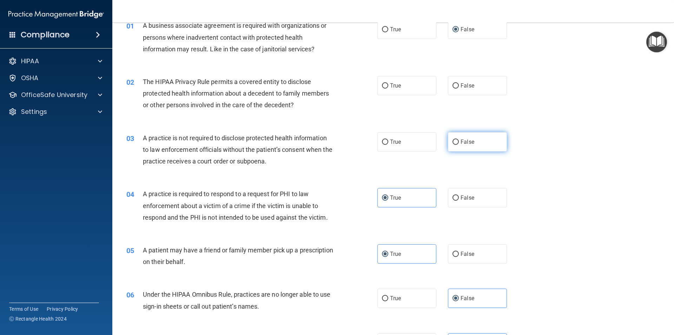
click at [454, 142] on input "False" at bounding box center [456, 141] width 6 height 5
radio input "true"
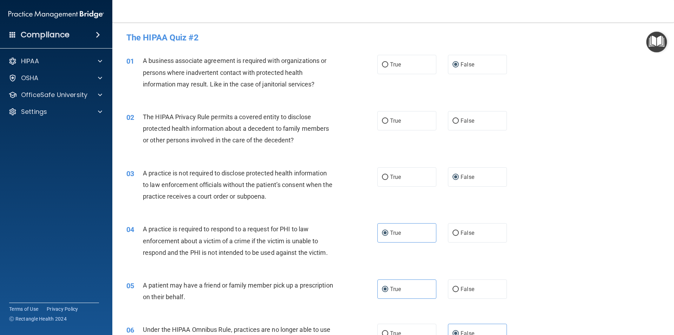
scroll to position [0, 0]
drag, startPoint x: 388, startPoint y: 122, endPoint x: 396, endPoint y: 132, distance: 12.6
click at [390, 122] on span "True" at bounding box center [395, 121] width 11 height 7
click at [388, 122] on input "True" at bounding box center [385, 121] width 6 height 5
radio input "true"
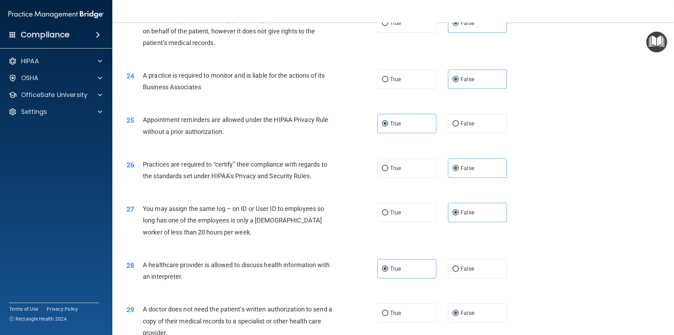
scroll to position [1300, 0]
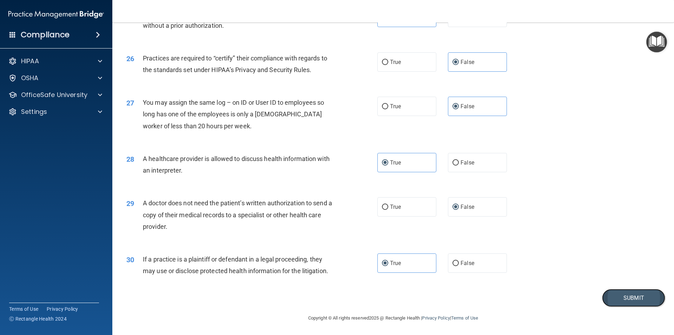
click at [625, 295] on button "Submit" at bounding box center [633, 298] width 63 height 18
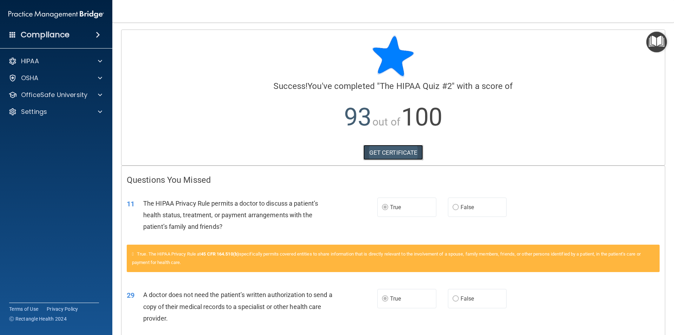
click at [392, 153] on link "GET CERTIFICATE" at bounding box center [393, 152] width 60 height 15
click at [21, 114] on p "Settings" at bounding box center [34, 111] width 26 height 8
click at [40, 144] on p "Sign Out" at bounding box center [53, 145] width 96 height 7
